Goal: Book appointment/travel/reservation

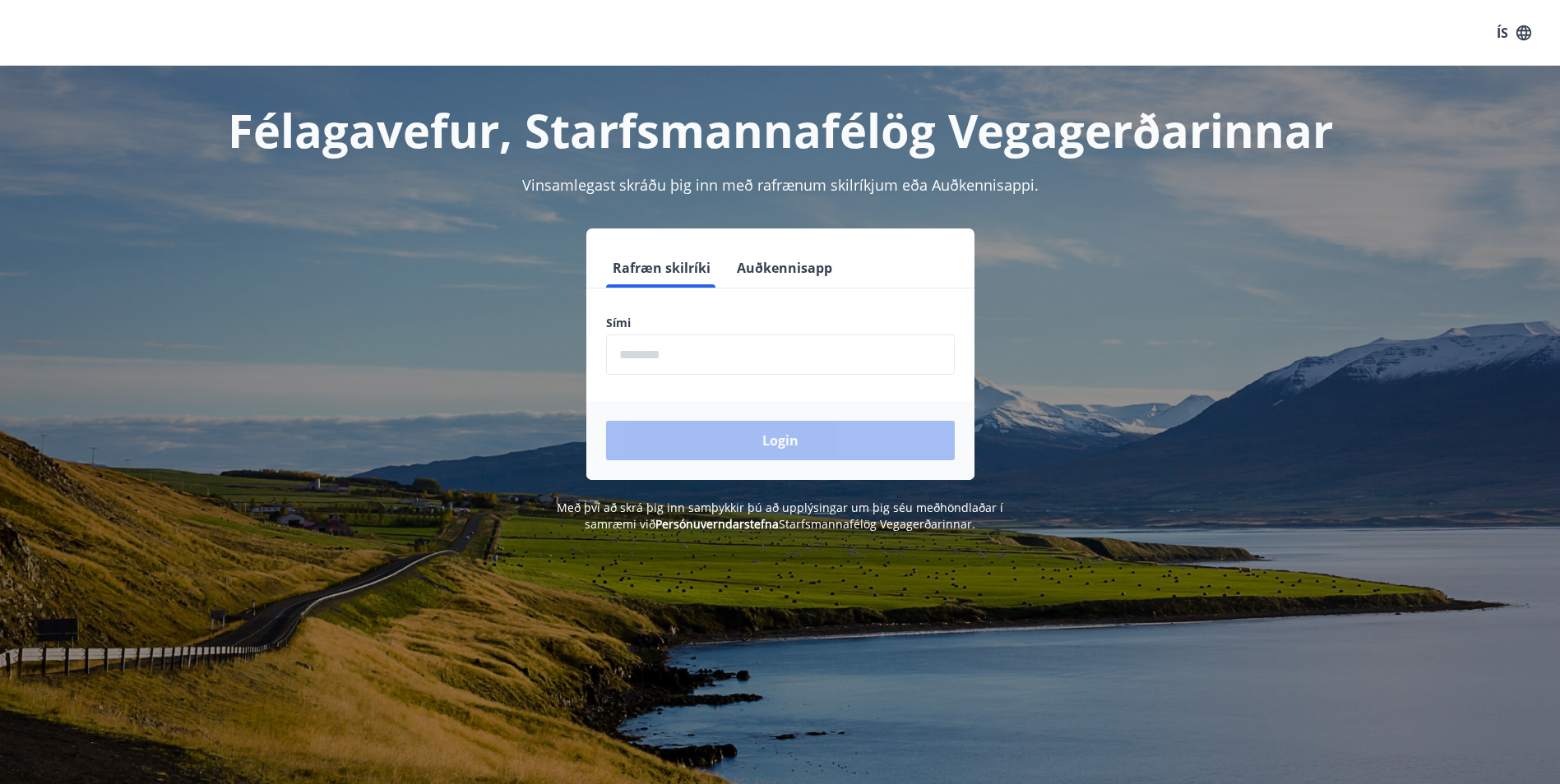
click at [698, 366] on input "phone" at bounding box center [780, 355] width 349 height 40
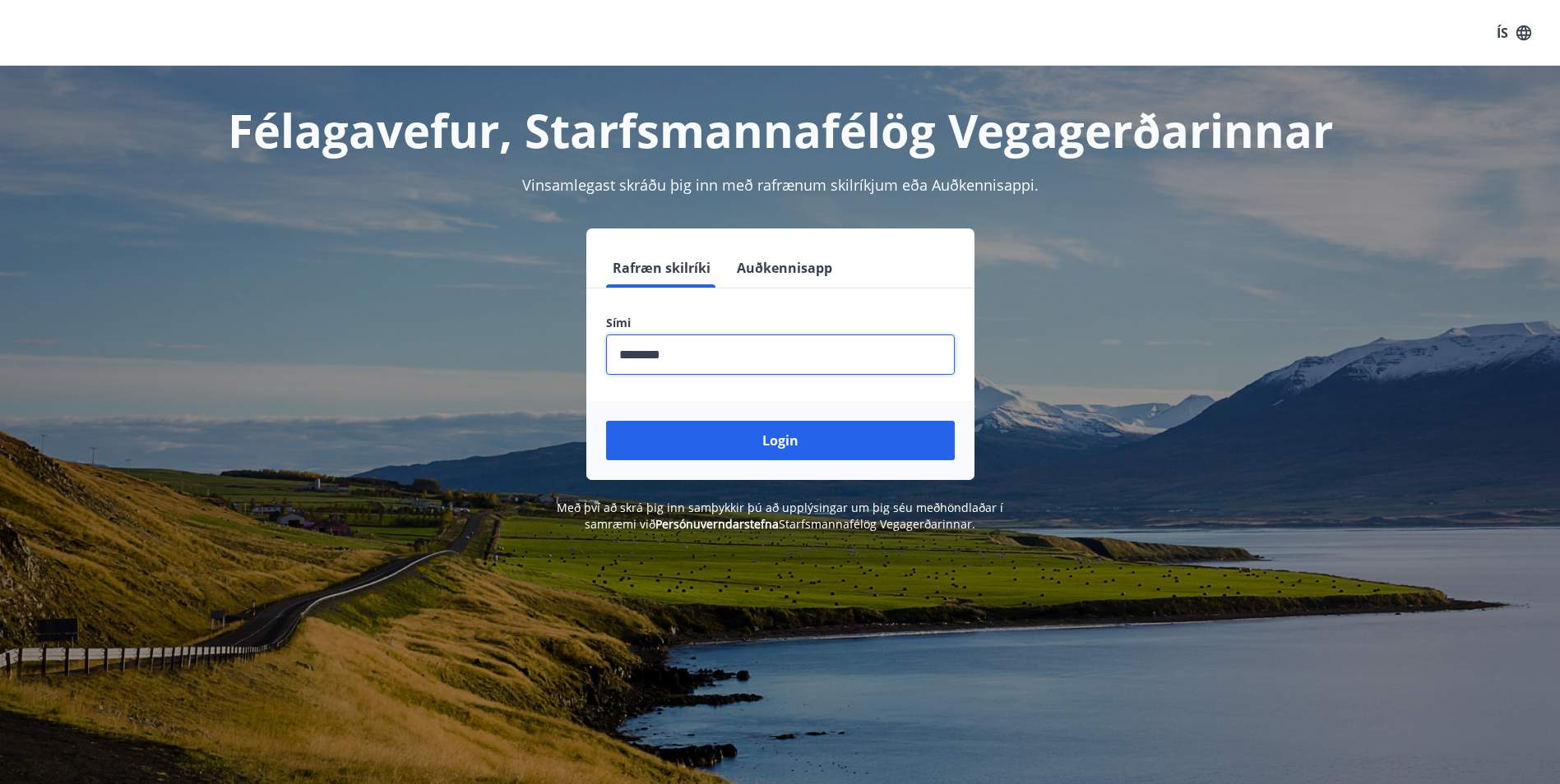
type input "********"
click at [606, 420] on button "Login" at bounding box center [780, 439] width 349 height 39
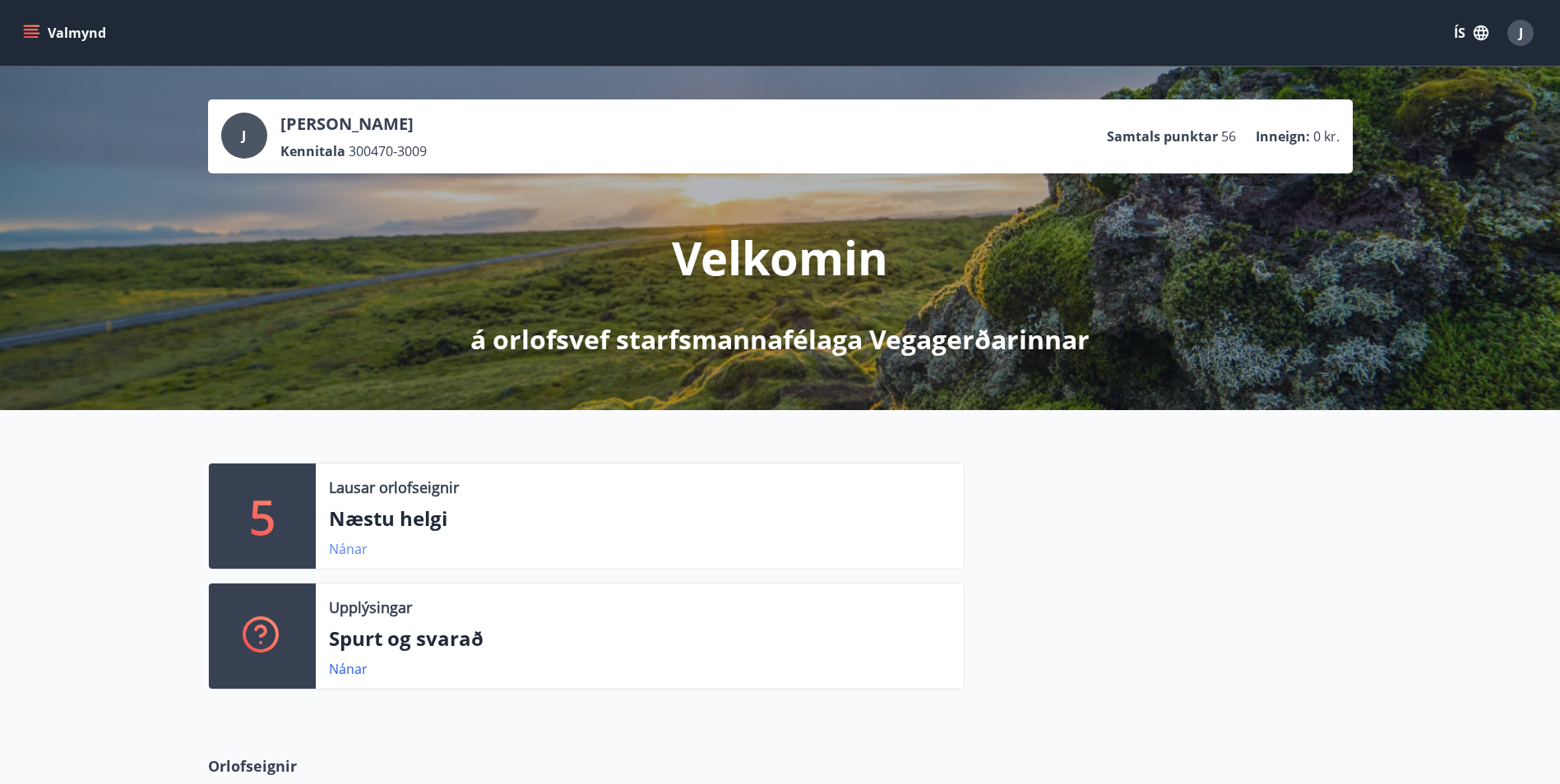
click at [353, 553] on link "Nánar" at bounding box center [348, 548] width 39 height 18
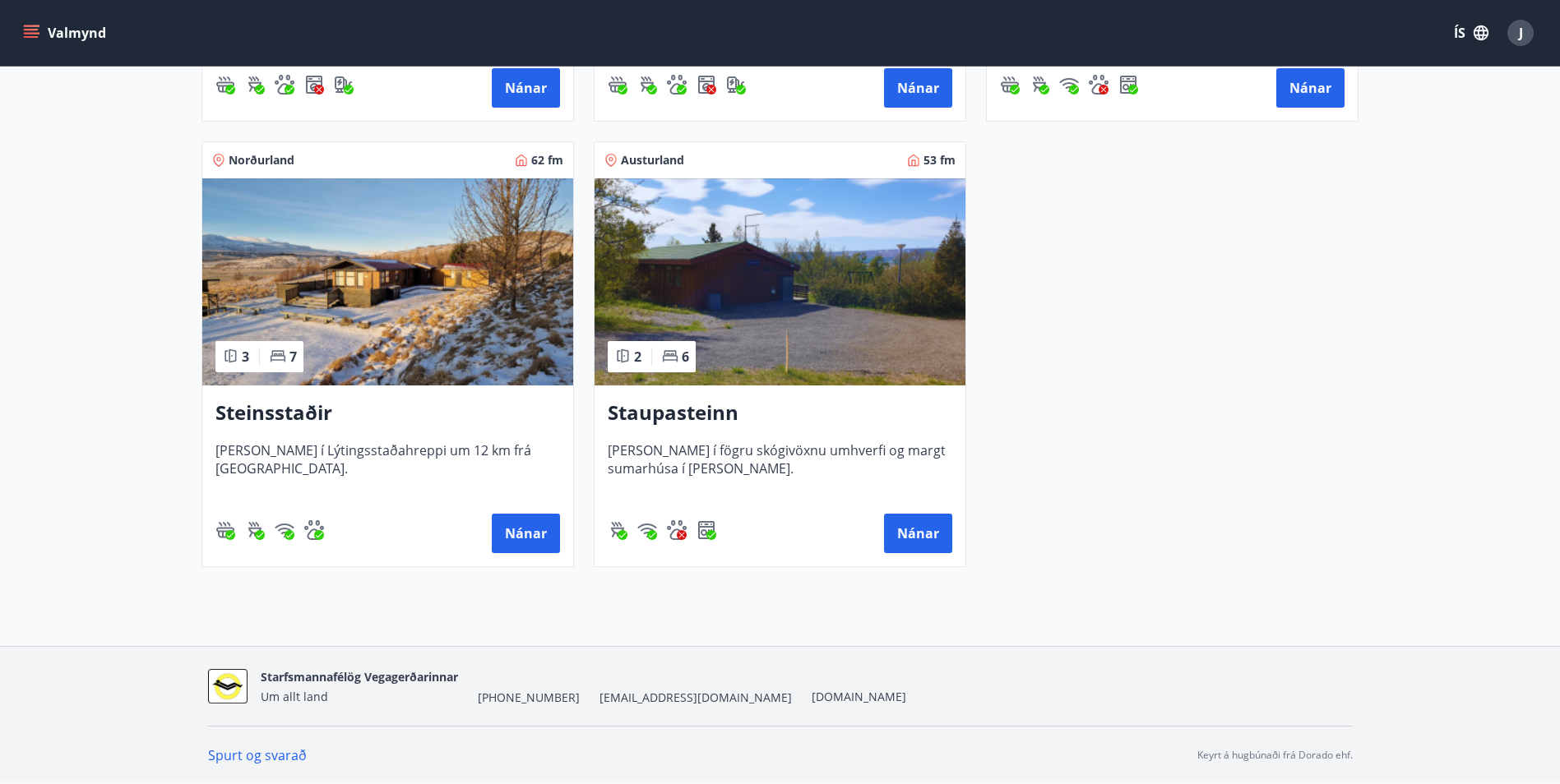
scroll to position [35, 0]
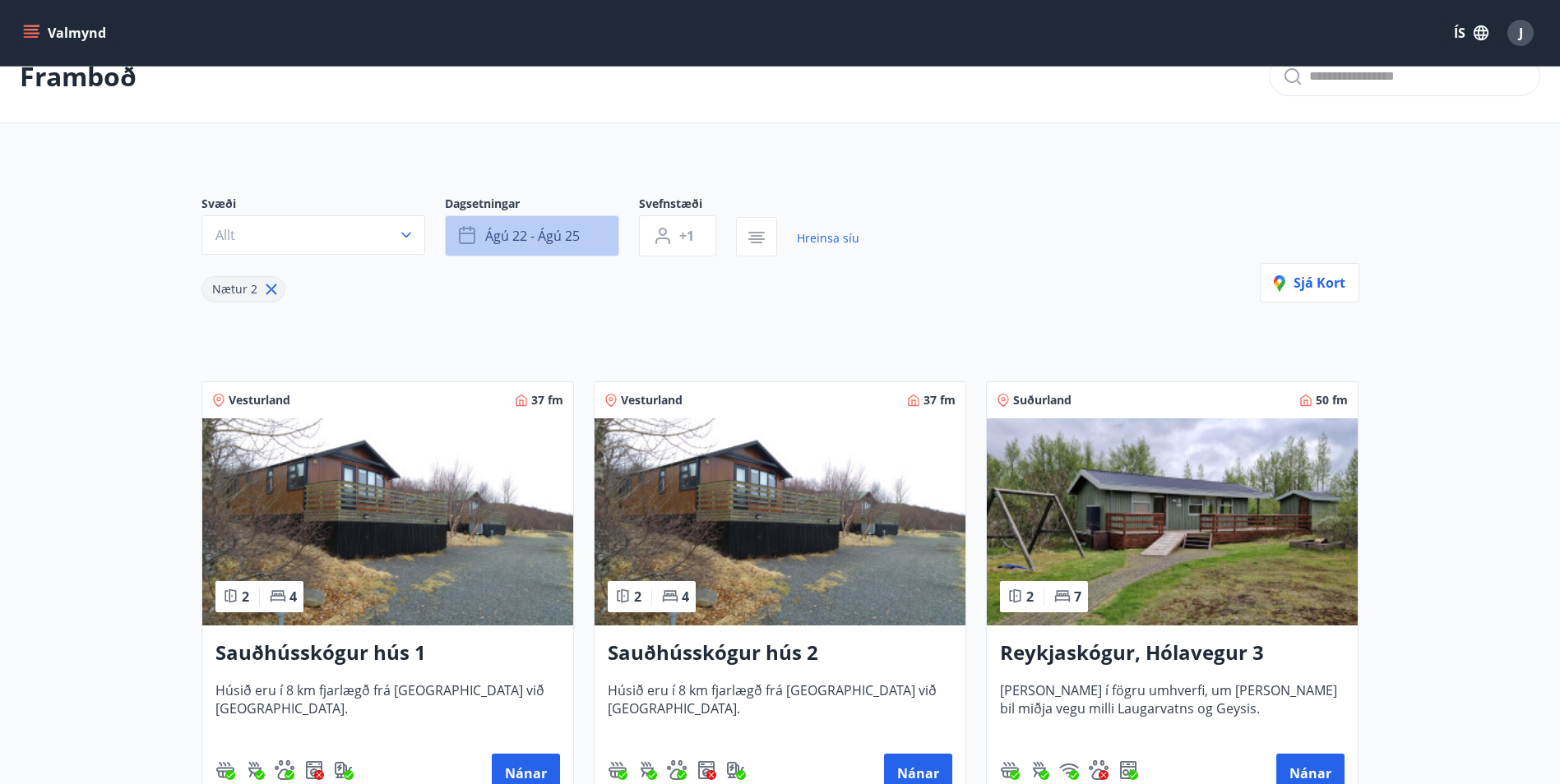
click at [465, 241] on icon "button" at bounding box center [469, 236] width 20 height 20
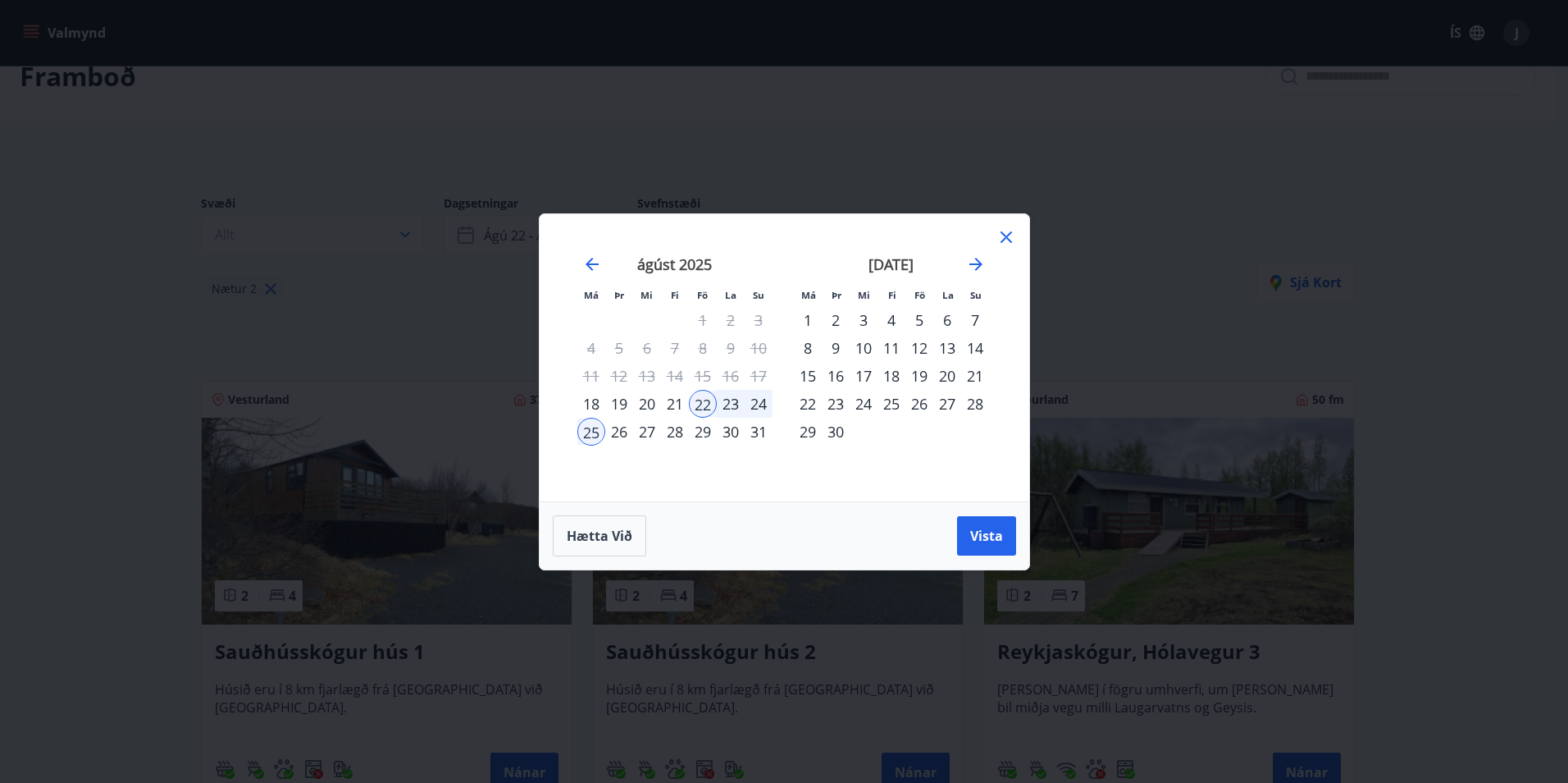
click at [922, 321] on div "5" at bounding box center [919, 320] width 28 height 28
click at [978, 316] on div "7" at bounding box center [975, 320] width 28 height 28
click at [995, 527] on span "Vista" at bounding box center [986, 536] width 33 height 18
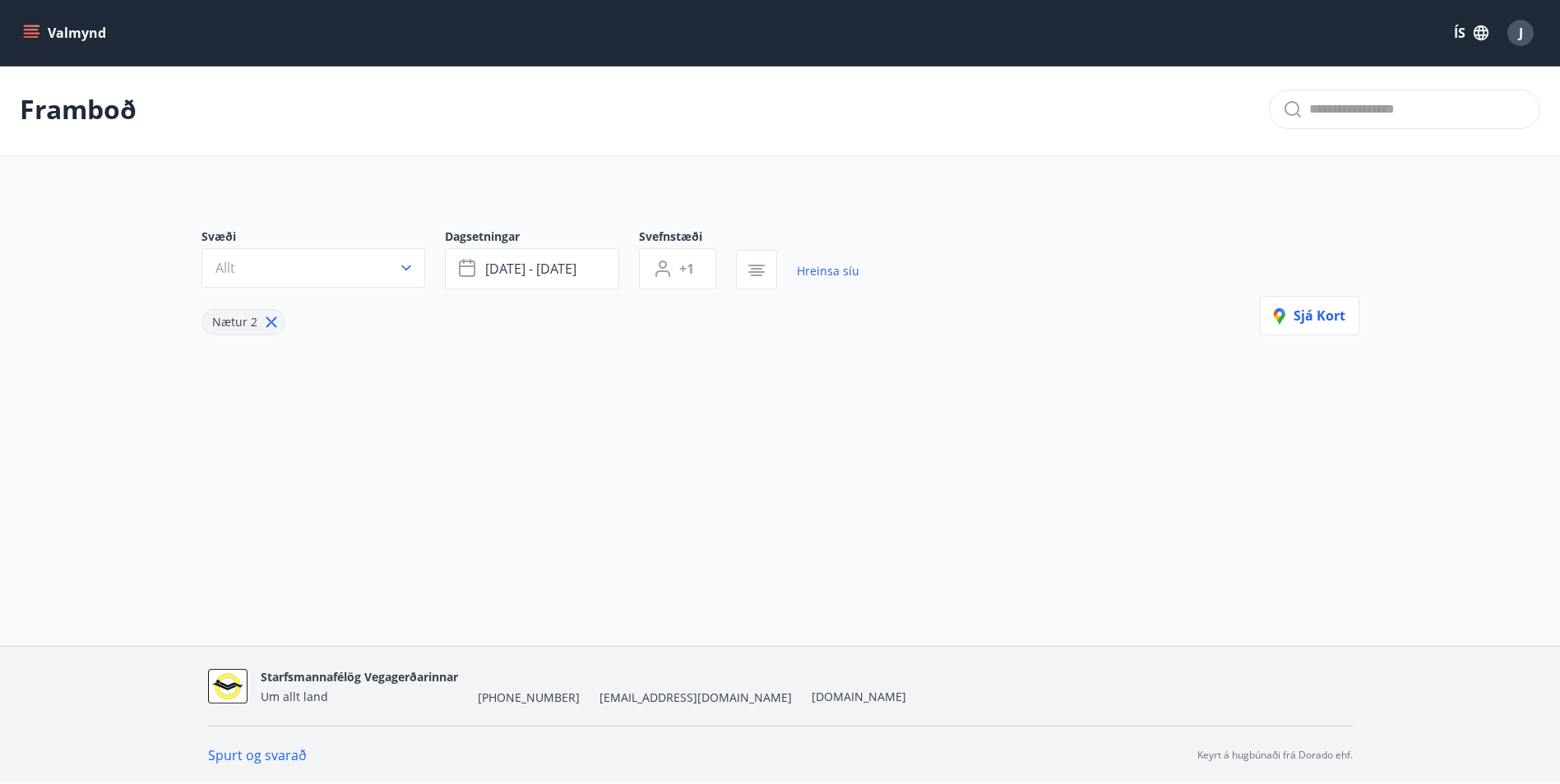
scroll to position [2, 0]
click at [271, 329] on icon at bounding box center [271, 322] width 18 height 18
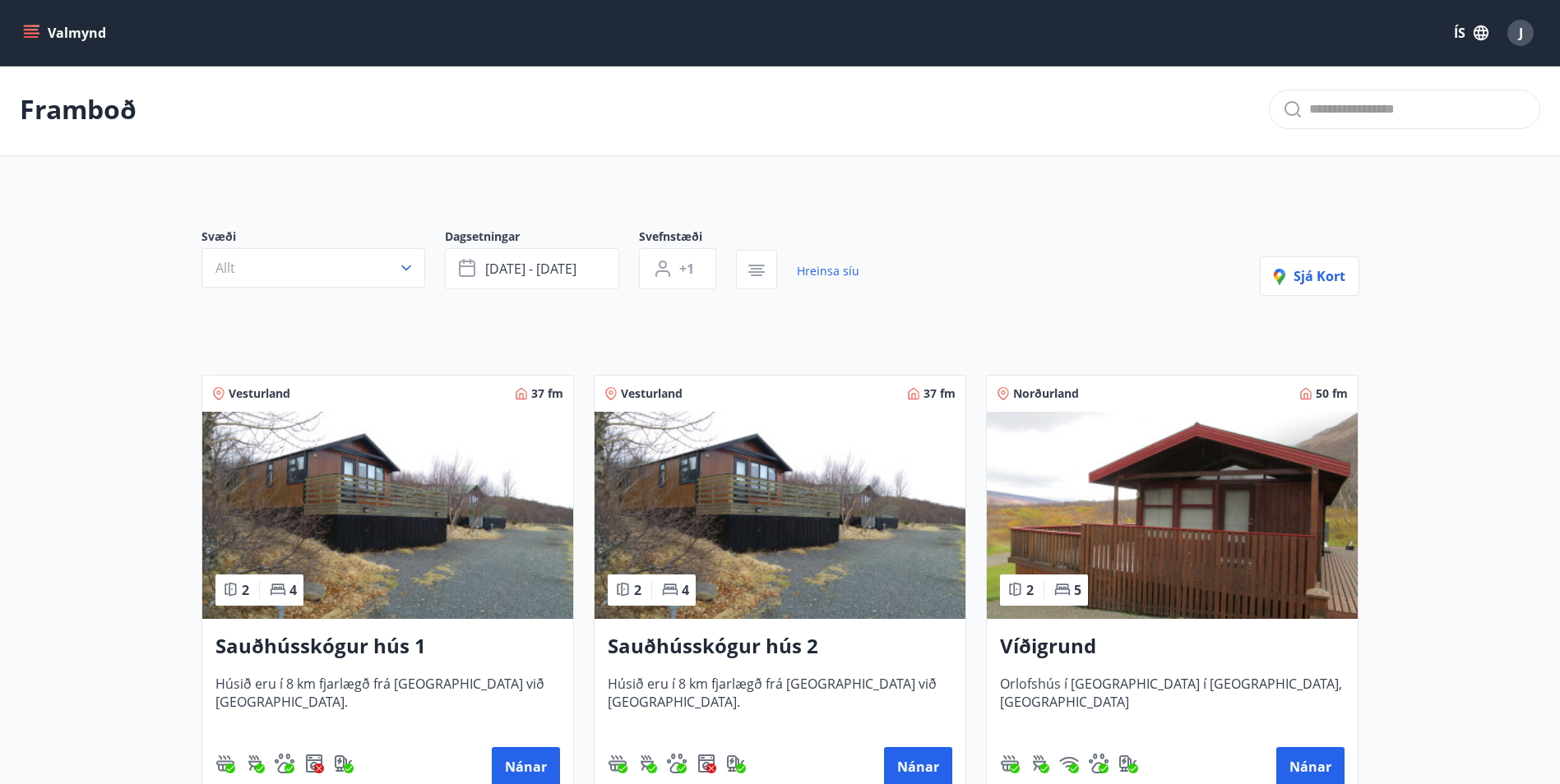
click at [26, 34] on icon "menu" at bounding box center [33, 33] width 18 height 2
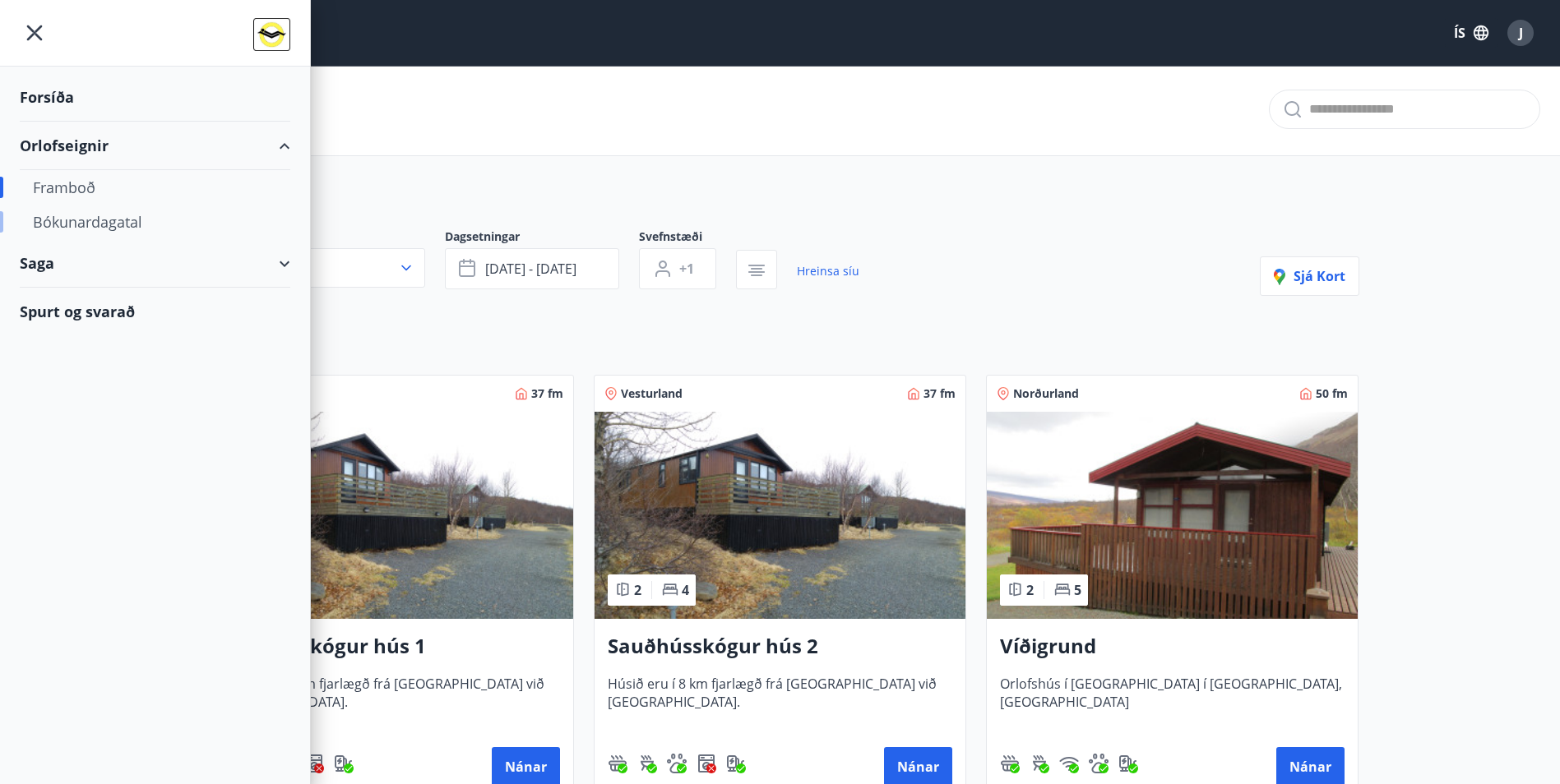
click at [77, 222] on div "Bókunardagatal" at bounding box center [155, 222] width 244 height 35
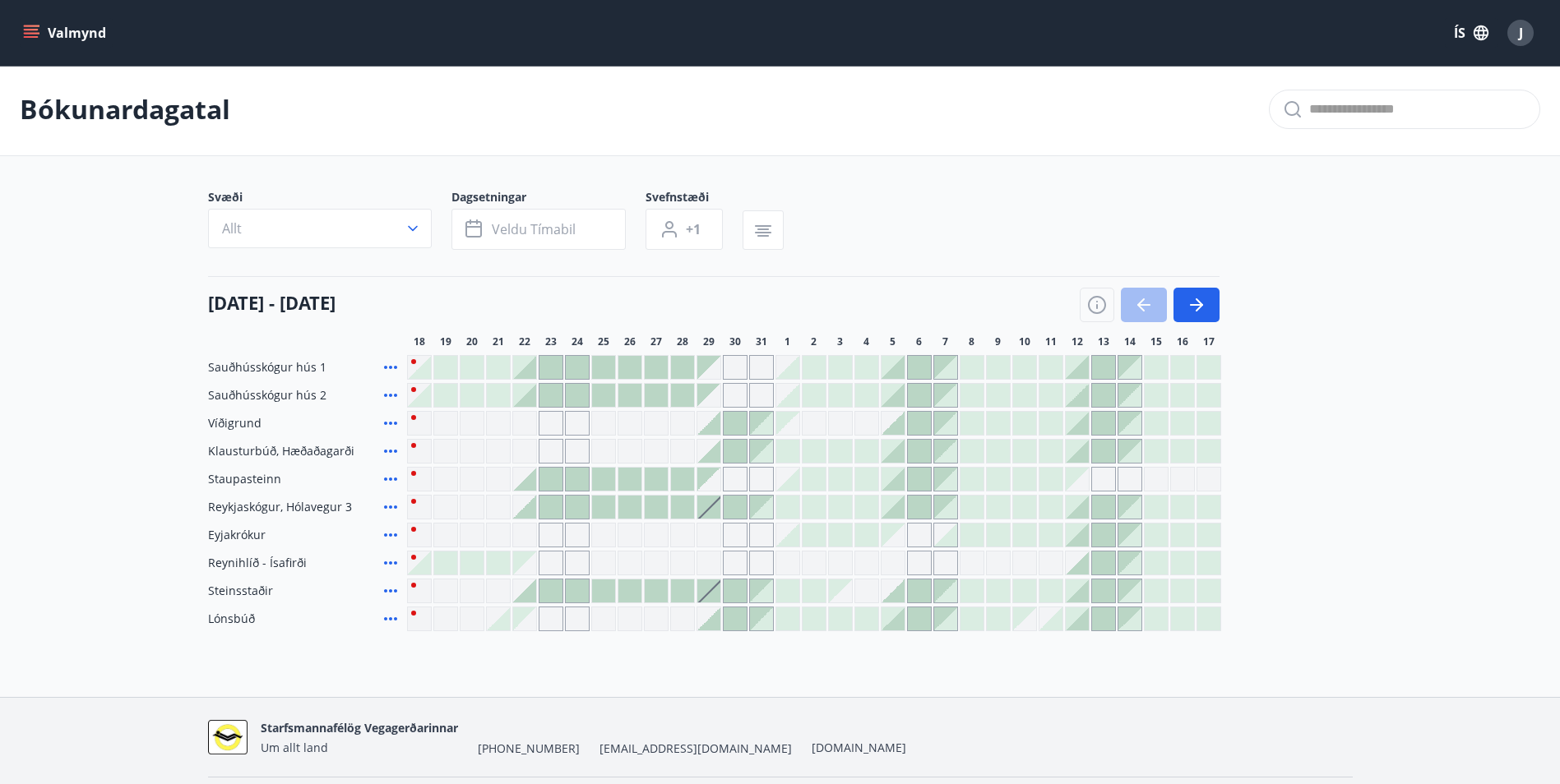
click at [1097, 564] on div at bounding box center [1102, 562] width 23 height 23
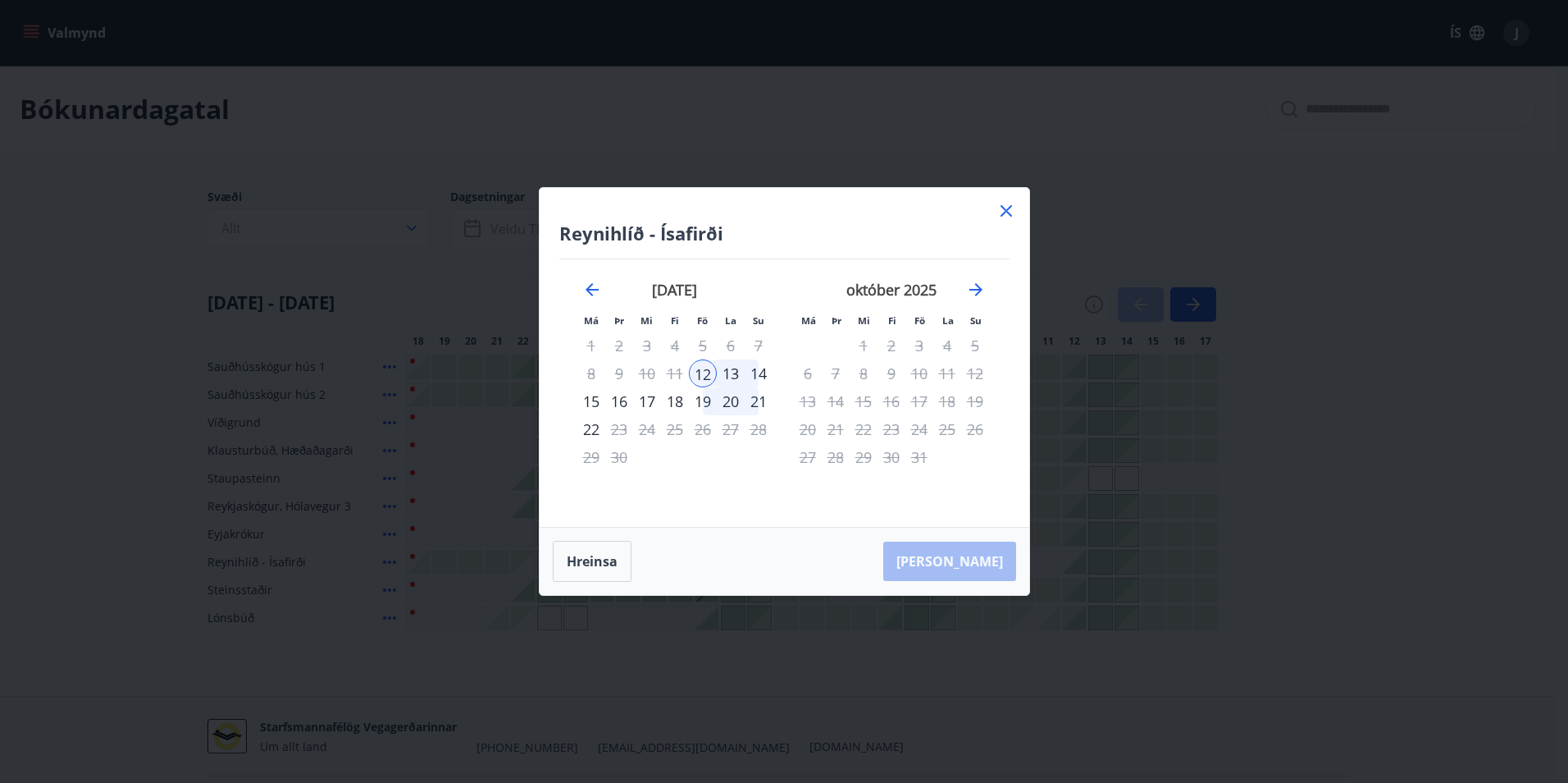
click at [1001, 209] on icon at bounding box center [1006, 211] width 20 height 20
